Goal: Check status: Check status

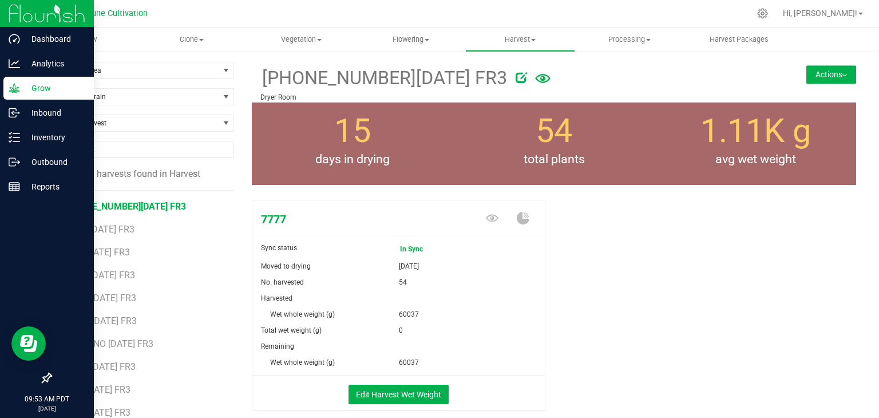
click at [53, 88] on p "Grow" at bounding box center [54, 88] width 69 height 14
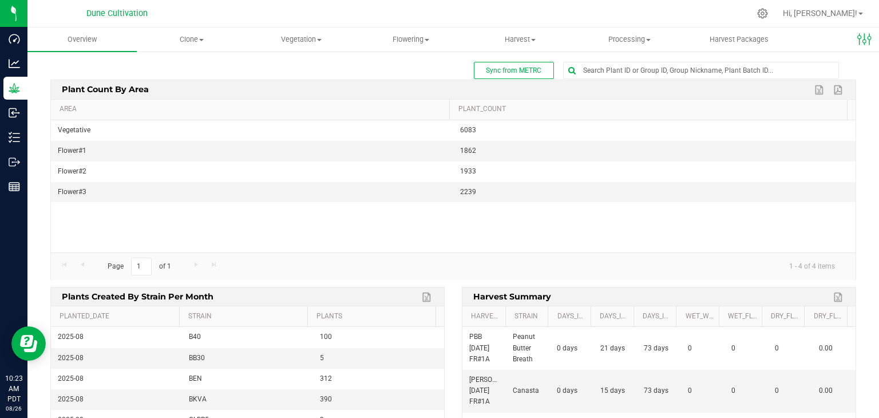
click at [627, 58] on div "Sync from METRC Edit dashboard Plant count by area Export to Excel Export to PD…" at bounding box center [453, 277] width 852 height 454
click at [624, 69] on input "text" at bounding box center [701, 70] width 275 height 16
type input "74648"
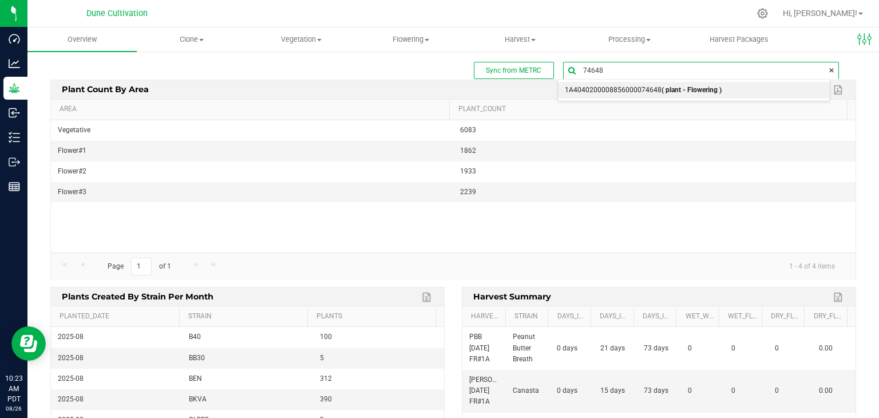
click at [619, 90] on span "1A4040200008856000074648 ( plant - Flowering )" at bounding box center [643, 90] width 157 height 15
